Goal: Information Seeking & Learning: Learn about a topic

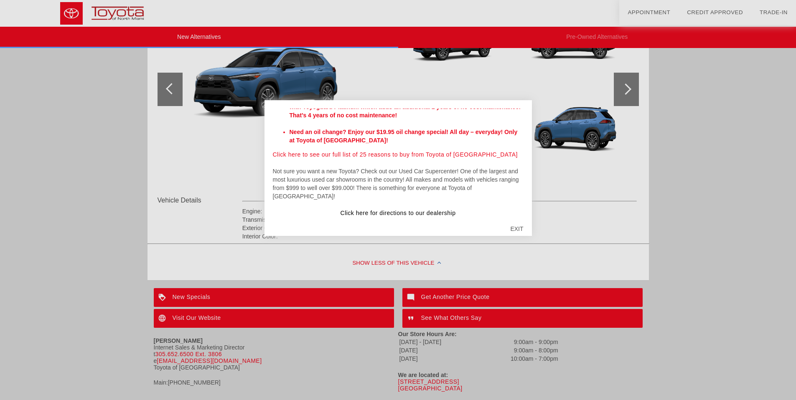
scroll to position [171, 0]
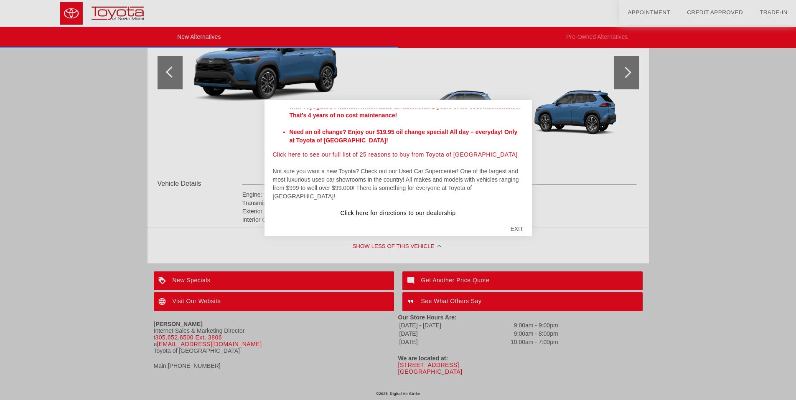
click at [522, 225] on div "EXIT" at bounding box center [517, 229] width 30 height 25
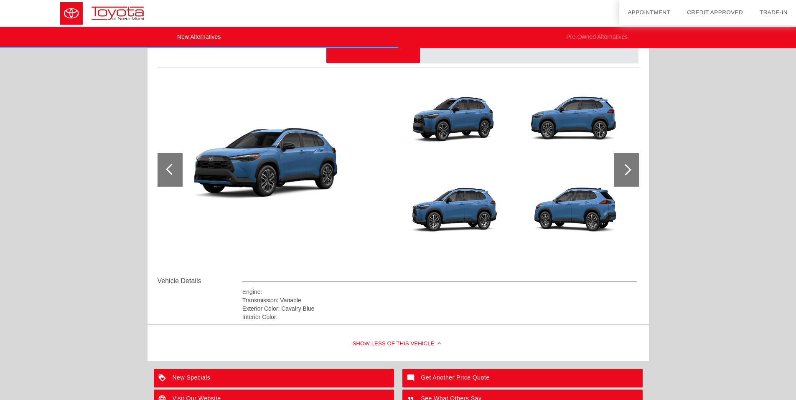
scroll to position [0, 0]
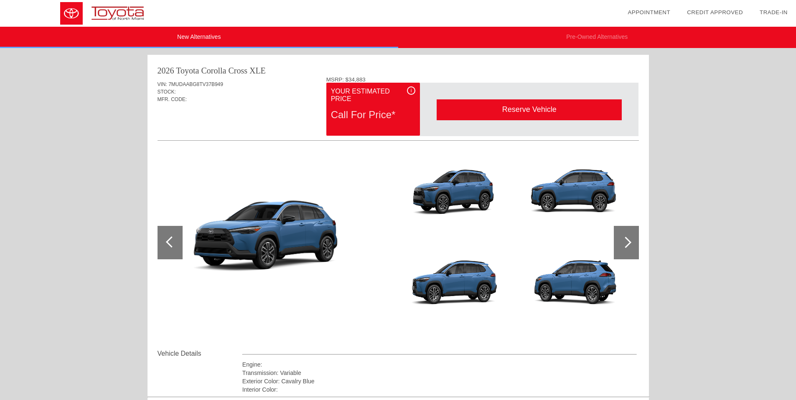
drag, startPoint x: 364, startPoint y: 76, endPoint x: 334, endPoint y: 82, distance: 30.7
click at [334, 82] on div "2026 Toyota Corolla Cross XLE VIN: 7MUDAABG8TV37B949 STOCK: MFR. CODE: i" at bounding box center [399, 224] width 502 height 339
click at [282, 113] on div "VIN: 7MUDAABG8TV37B949 STOCK: MFR. CODE:" at bounding box center [399, 96] width 482 height 39
click at [368, 116] on div "Call For Price*" at bounding box center [373, 115] width 84 height 22
click at [350, 115] on div "Call For Price*" at bounding box center [373, 115] width 84 height 22
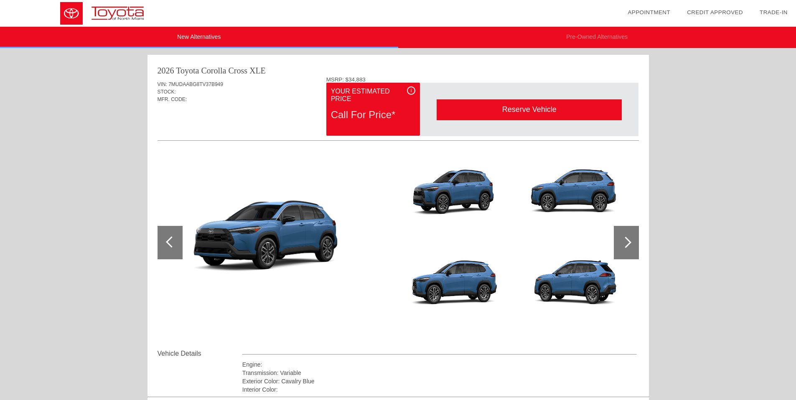
click at [411, 89] on div "i" at bounding box center [411, 91] width 8 height 8
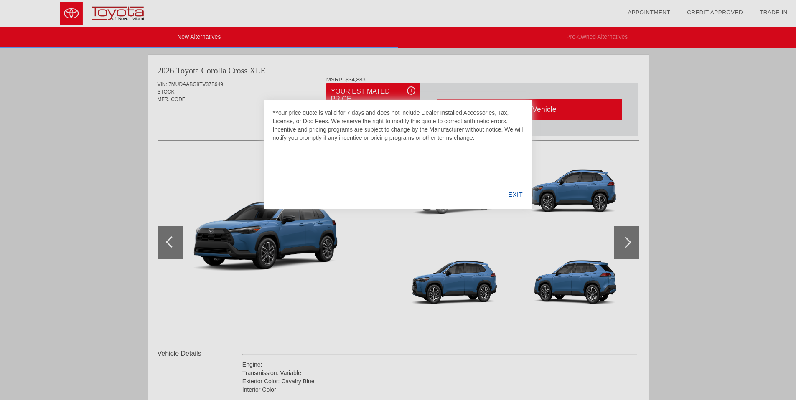
click at [411, 89] on div at bounding box center [398, 200] width 796 height 400
click at [520, 190] on div "EXIT" at bounding box center [516, 195] width 32 height 28
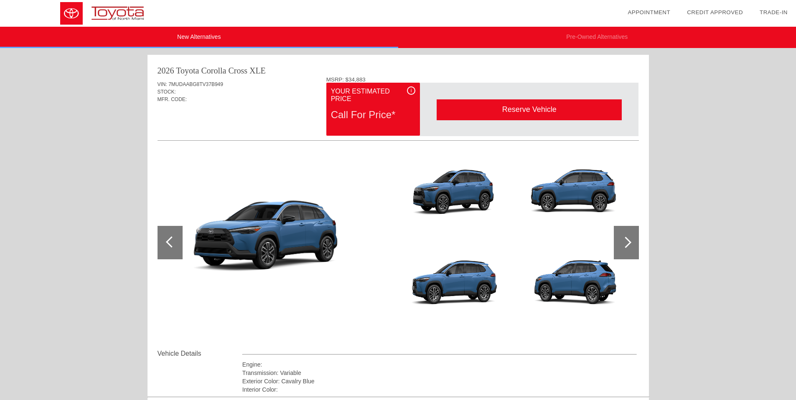
click at [389, 103] on div "Your Estimated Price" at bounding box center [373, 96] width 84 height 18
drag, startPoint x: 377, startPoint y: 79, endPoint x: 312, endPoint y: 79, distance: 65.2
click at [312, 79] on div "VIN: 7MUDAABG8TV37B949 STOCK: MFR. CODE: MSRP: $34,883 i Your Estimated Price" at bounding box center [399, 213] width 482 height 273
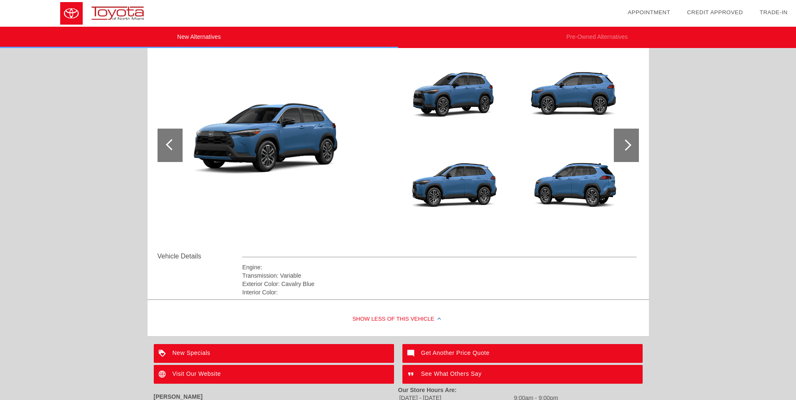
scroll to position [171, 0]
